Goal: Task Accomplishment & Management: Use online tool/utility

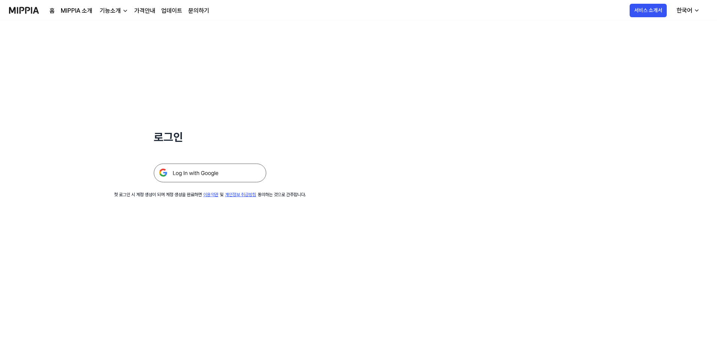
click at [194, 171] on img at bounding box center [210, 173] width 112 height 19
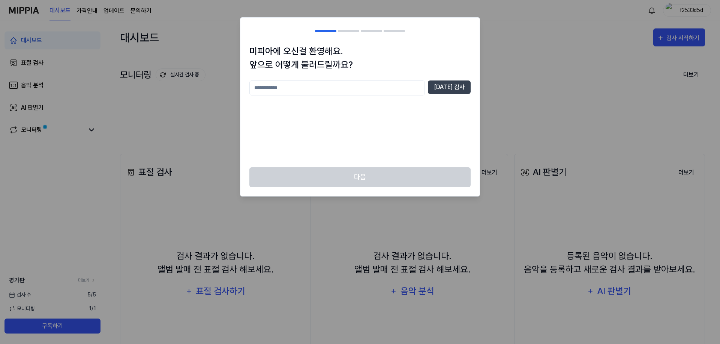
click at [384, 88] on input "text" at bounding box center [336, 88] width 175 height 15
type input "******"
drag, startPoint x: 470, startPoint y: 88, endPoint x: 464, endPoint y: 86, distance: 6.1
click at [467, 88] on div "미피아에 오신걸 환영해요. 앞으로 어떻게 불러드릴까요? ****** [DATE] 검사" at bounding box center [359, 106] width 239 height 123
click at [464, 86] on button "[DATE] 검사" at bounding box center [449, 87] width 43 height 13
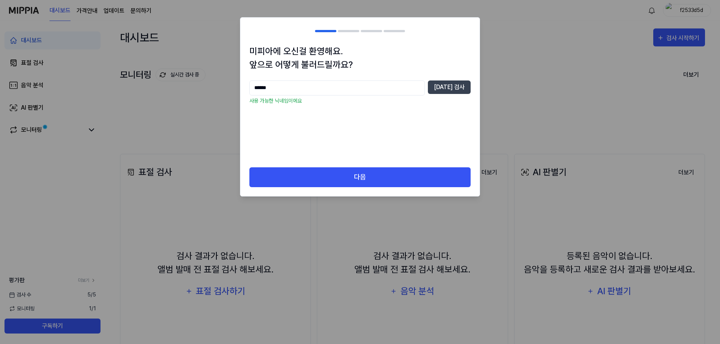
click at [287, 161] on div "미피아에 오신걸 환영해요. 앞으로 어떻게 불러드릴까요? ****** [DATE] 검사 사용 가능한 닉네임이에요" at bounding box center [359, 106] width 239 height 123
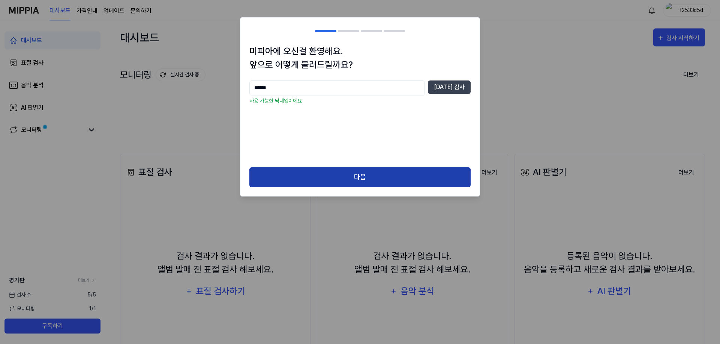
click at [287, 168] on button "다음" at bounding box center [359, 178] width 221 height 20
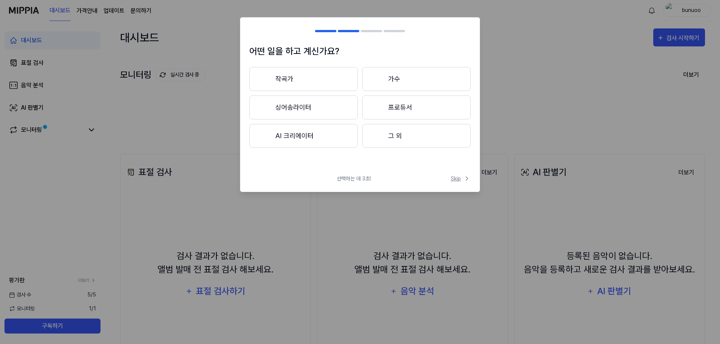
click at [456, 177] on span "Skip" at bounding box center [461, 179] width 20 height 8
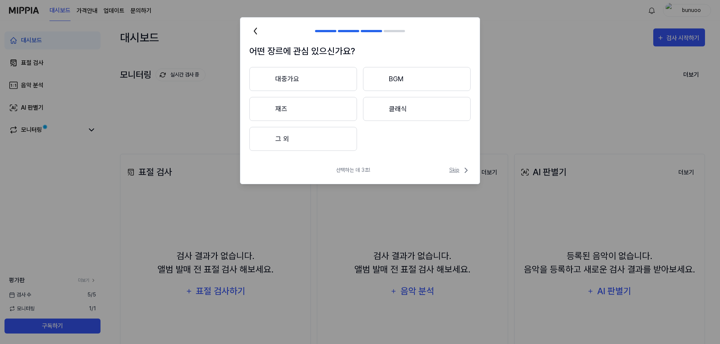
click at [458, 169] on span "Skip" at bounding box center [459, 170] width 21 height 9
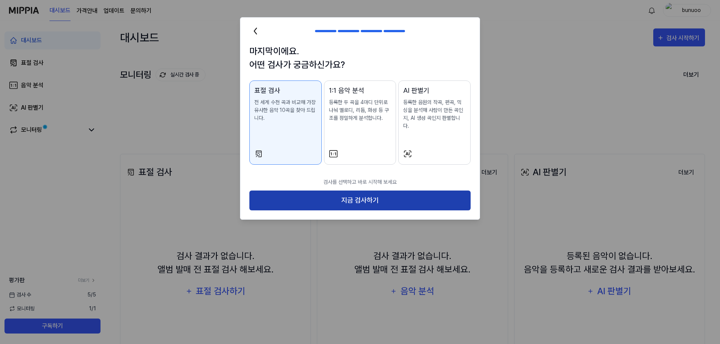
click at [408, 191] on button "지금 검사하기" at bounding box center [359, 201] width 221 height 20
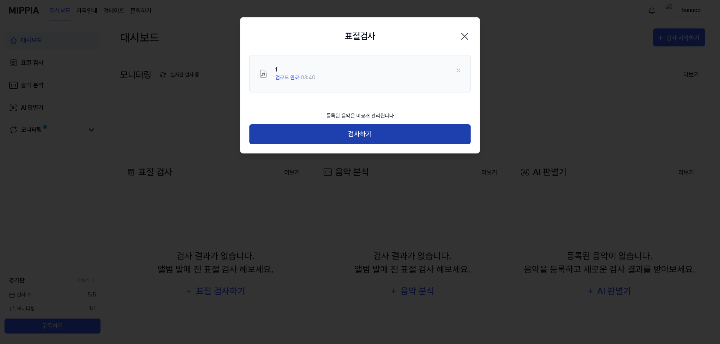
click at [344, 137] on button "검사하기" at bounding box center [359, 134] width 221 height 20
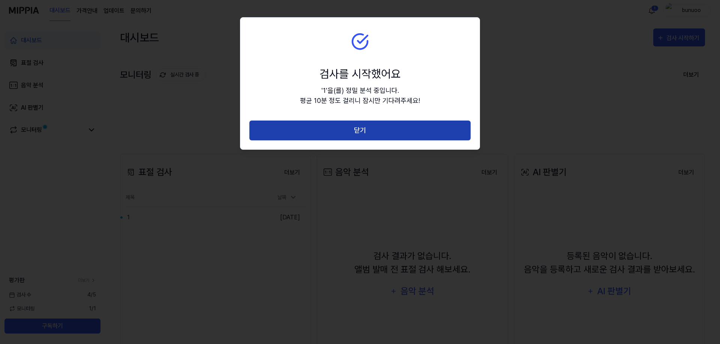
click at [289, 130] on button "닫기" at bounding box center [359, 131] width 221 height 20
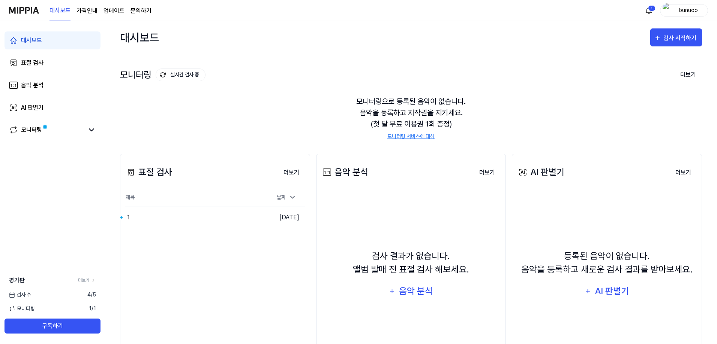
click at [42, 43] on div "대시보드" at bounding box center [31, 40] width 21 height 9
click at [33, 65] on div "표절 검사" at bounding box center [32, 62] width 22 height 9
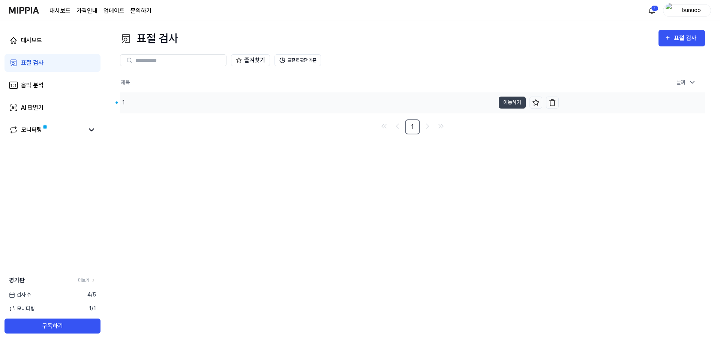
click at [157, 102] on div "1" at bounding box center [307, 102] width 375 height 21
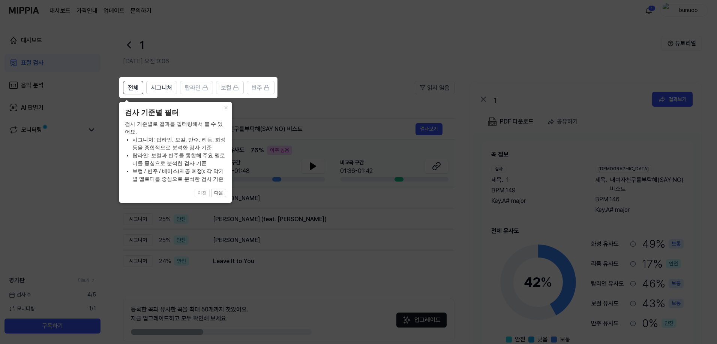
click at [157, 102] on icon at bounding box center [360, 172] width 720 height 344
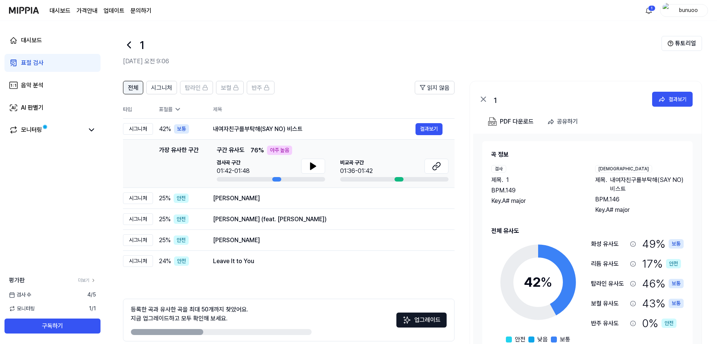
click at [136, 92] on span "전체" at bounding box center [133, 88] width 10 height 9
click at [306, 166] on button at bounding box center [313, 166] width 24 height 15
click at [434, 163] on icon at bounding box center [436, 166] width 9 height 9
click at [310, 162] on icon at bounding box center [312, 166] width 9 height 9
click at [430, 133] on button "결과보기" at bounding box center [428, 129] width 27 height 12
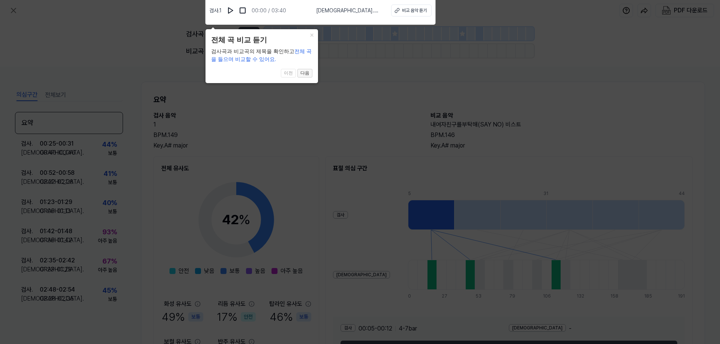
click at [300, 72] on button "다음" at bounding box center [304, 73] width 15 height 9
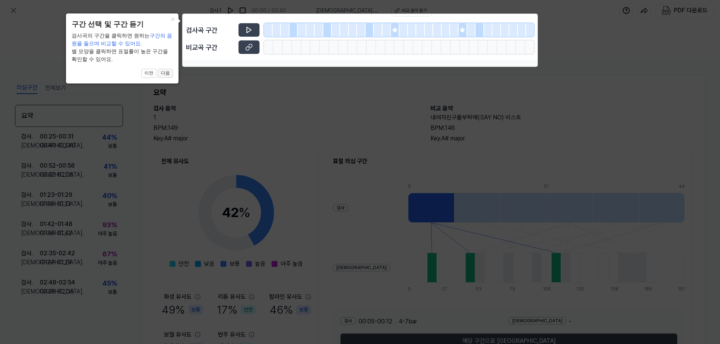
click at [166, 71] on button "다음" at bounding box center [165, 73] width 15 height 9
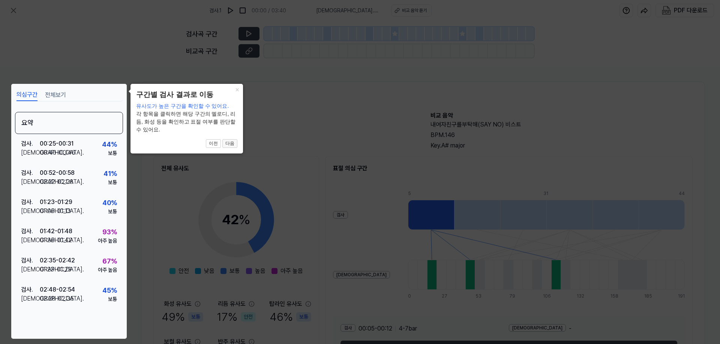
click at [226, 143] on button "다음" at bounding box center [229, 143] width 15 height 9
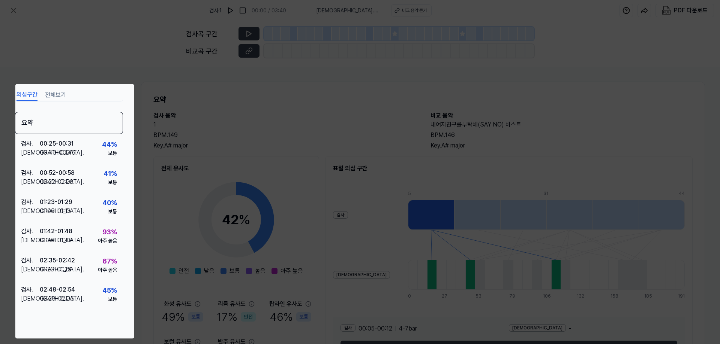
scroll to position [54, 0]
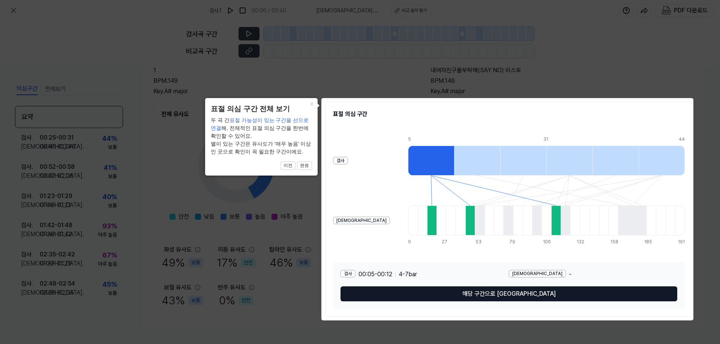
click at [504, 297] on button "해당 구간으로 [GEOGRAPHIC_DATA]" at bounding box center [508, 294] width 337 height 15
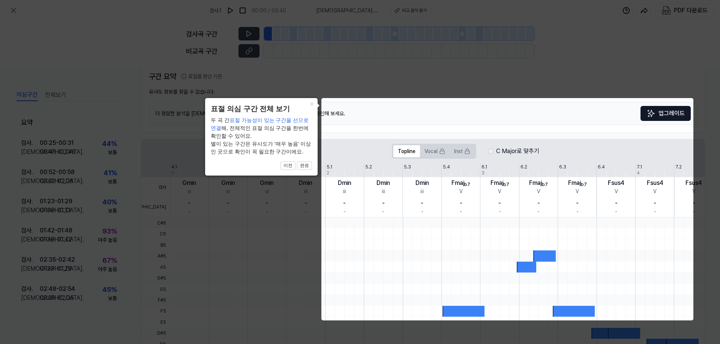
click at [635, 72] on icon at bounding box center [360, 172] width 720 height 344
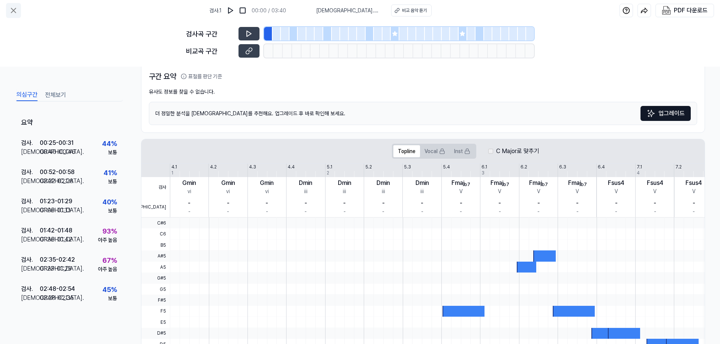
click at [15, 8] on icon at bounding box center [13, 10] width 9 height 9
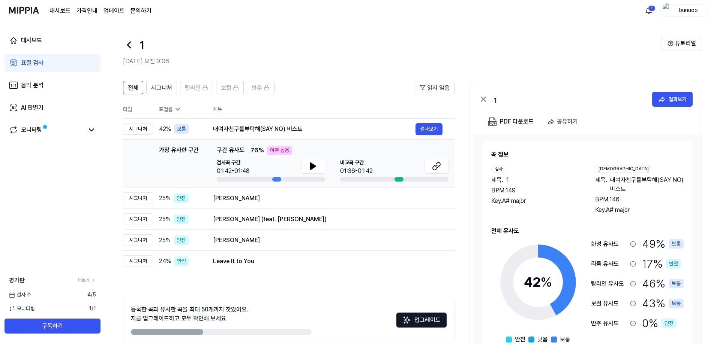
click at [171, 110] on div "표절률" at bounding box center [180, 110] width 42 height 8
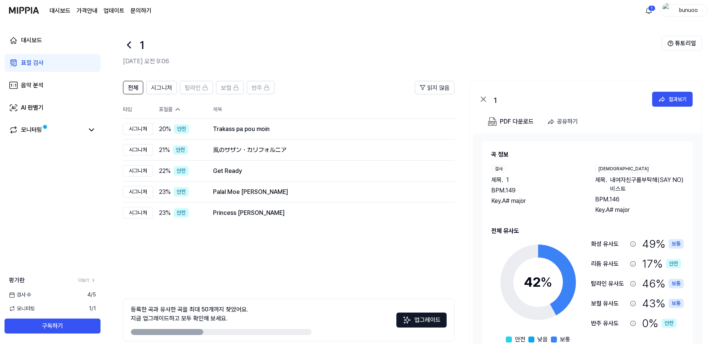
click at [171, 109] on div "표절률" at bounding box center [180, 110] width 42 height 8
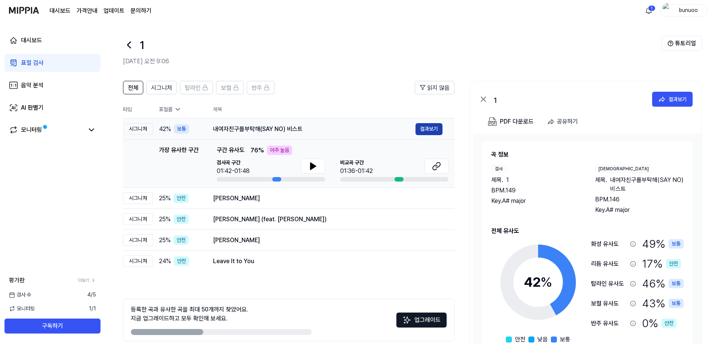
click at [425, 133] on button "결과보기" at bounding box center [428, 129] width 27 height 12
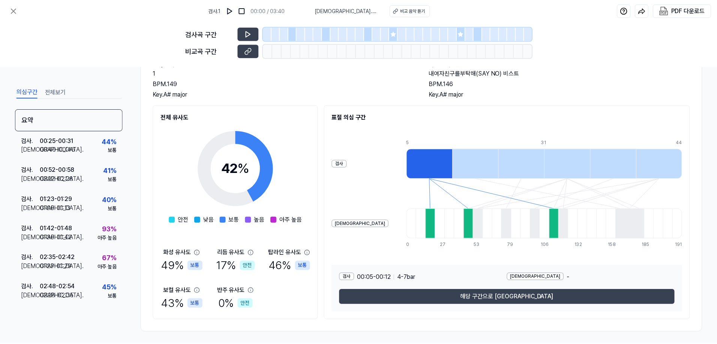
scroll to position [54, 0]
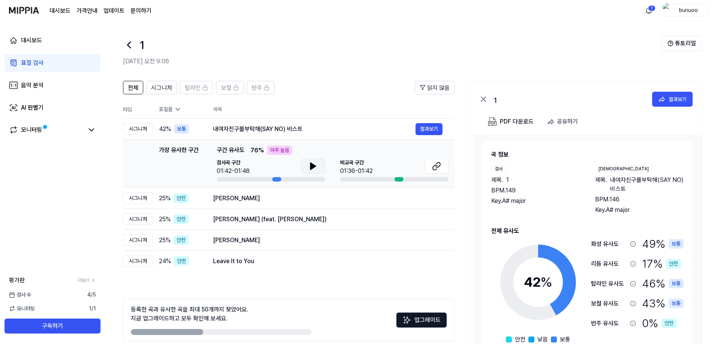
click at [315, 168] on icon at bounding box center [312, 166] width 9 height 9
click at [437, 166] on icon at bounding box center [435, 167] width 4 height 5
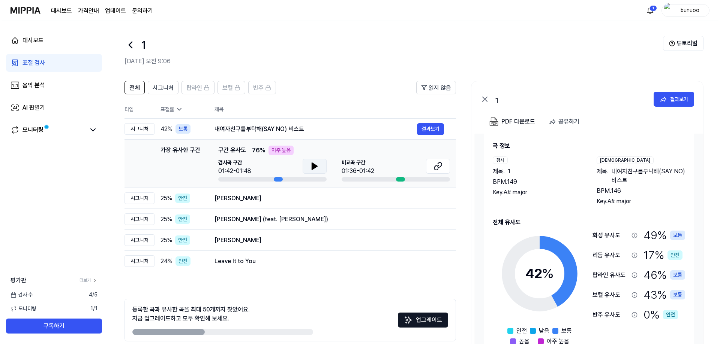
scroll to position [22, 0]
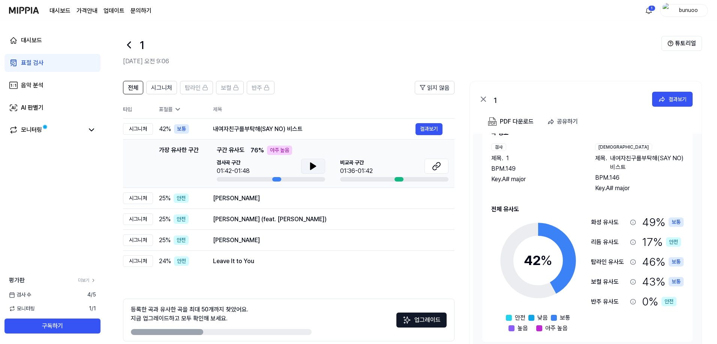
click at [314, 163] on icon at bounding box center [312, 166] width 9 height 9
click at [425, 167] on button at bounding box center [436, 166] width 24 height 15
click at [311, 171] on button at bounding box center [313, 166] width 24 height 15
click at [311, 169] on icon at bounding box center [311, 166] width 1 height 6
drag, startPoint x: 590, startPoint y: 218, endPoint x: 614, endPoint y: 218, distance: 23.6
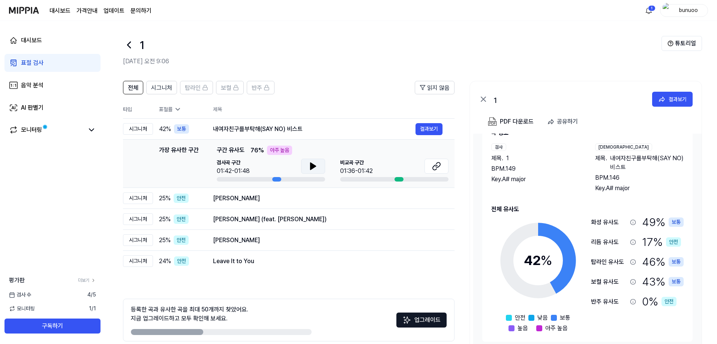
click at [614, 218] on div "42 % 안전 낮음 보통 높음 아주 높음 [DEMOGRAPHIC_DATA]도 49 % 보통 리듬 유사도 17 % 안전 탑라인 유사도 46 % …" at bounding box center [587, 273] width 192 height 119
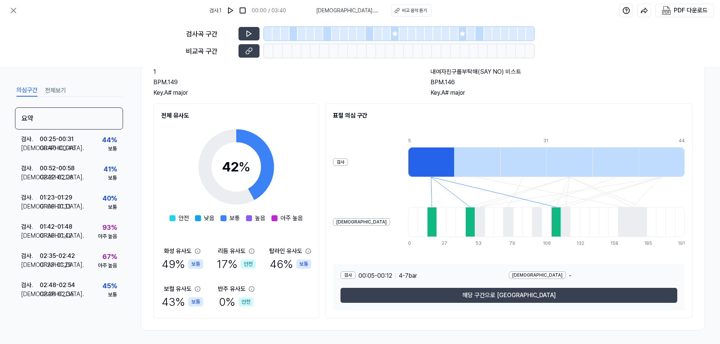
scroll to position [54, 0]
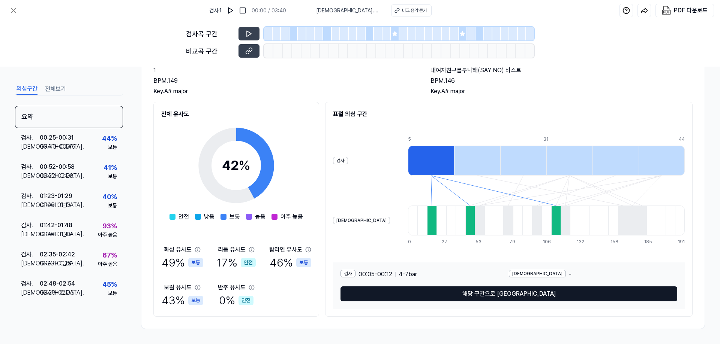
click at [454, 294] on button "해당 구간으로 [GEOGRAPHIC_DATA]" at bounding box center [508, 294] width 337 height 15
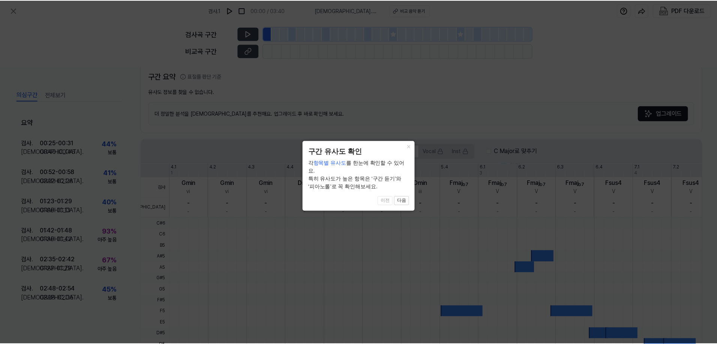
scroll to position [153, 0]
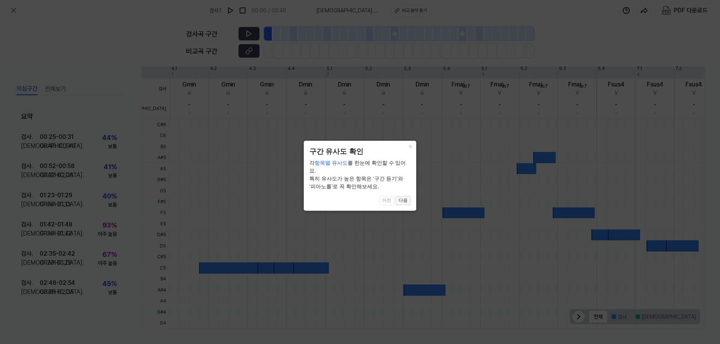
click at [402, 196] on button "다음" at bounding box center [402, 200] width 15 height 9
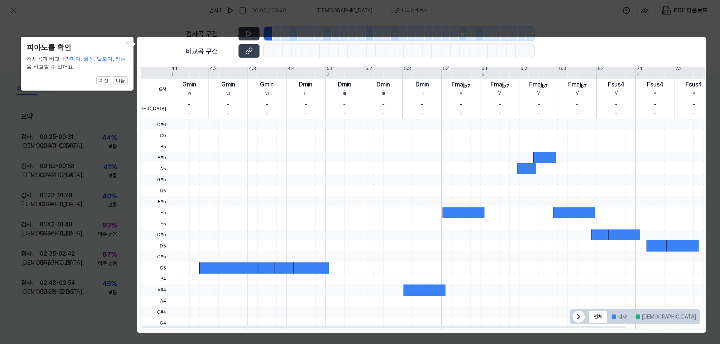
click at [120, 84] on button "다음" at bounding box center [120, 80] width 15 height 9
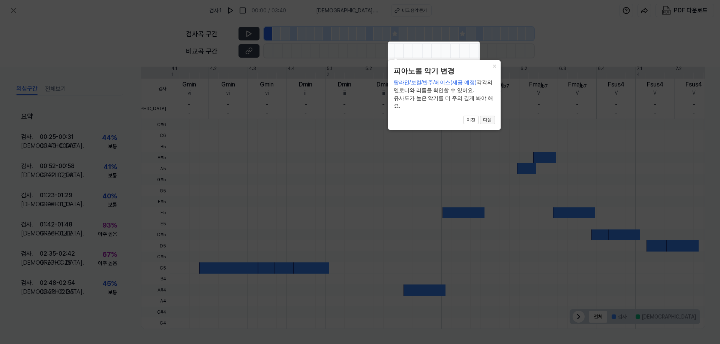
click at [490, 123] on button "다음" at bounding box center [487, 120] width 15 height 9
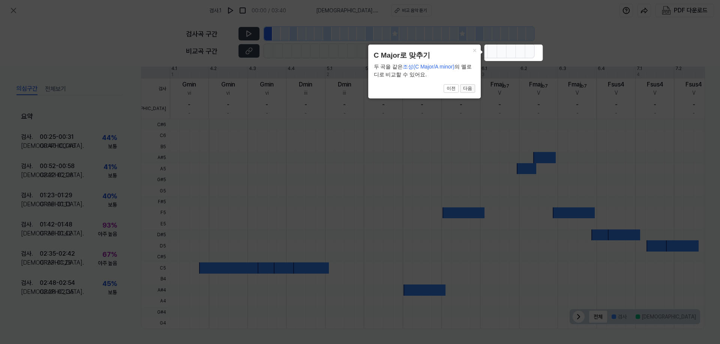
click at [466, 89] on button "다음" at bounding box center [467, 88] width 15 height 9
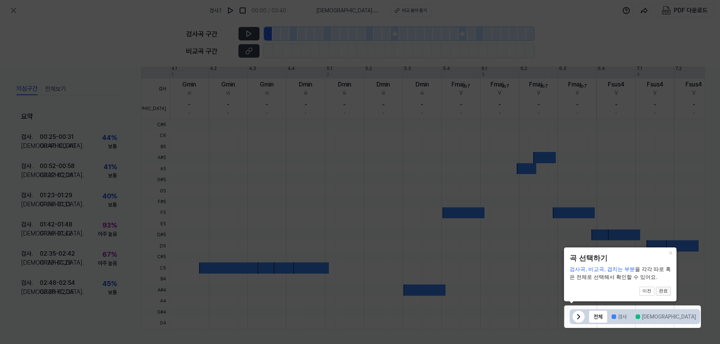
click at [664, 294] on button "완료" at bounding box center [663, 291] width 15 height 9
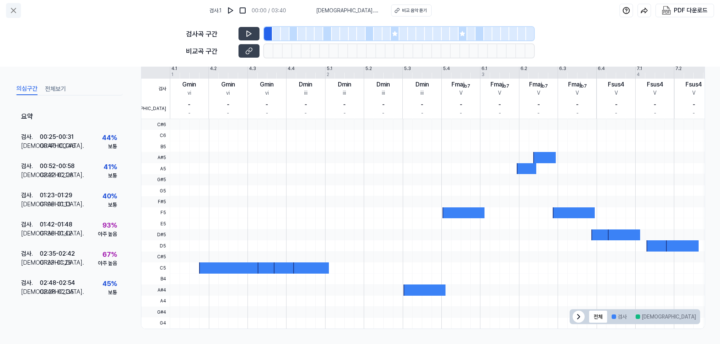
click at [15, 11] on icon at bounding box center [13, 10] width 9 height 9
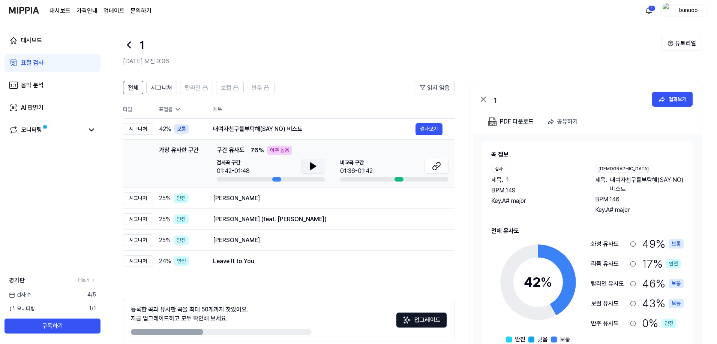
click at [321, 165] on button at bounding box center [313, 166] width 24 height 15
click at [436, 166] on icon at bounding box center [438, 165] width 4 height 5
